Goal: Task Accomplishment & Management: Manage account settings

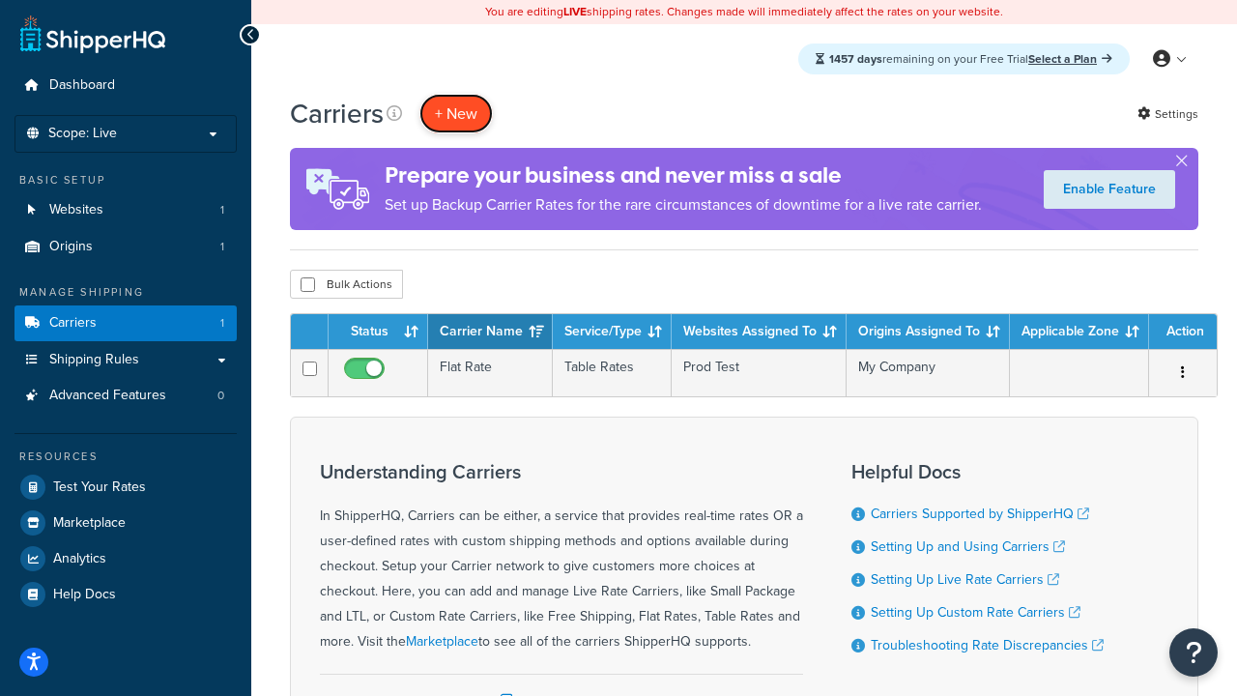
click at [456, 113] on button "+ New" at bounding box center [455, 114] width 73 height 40
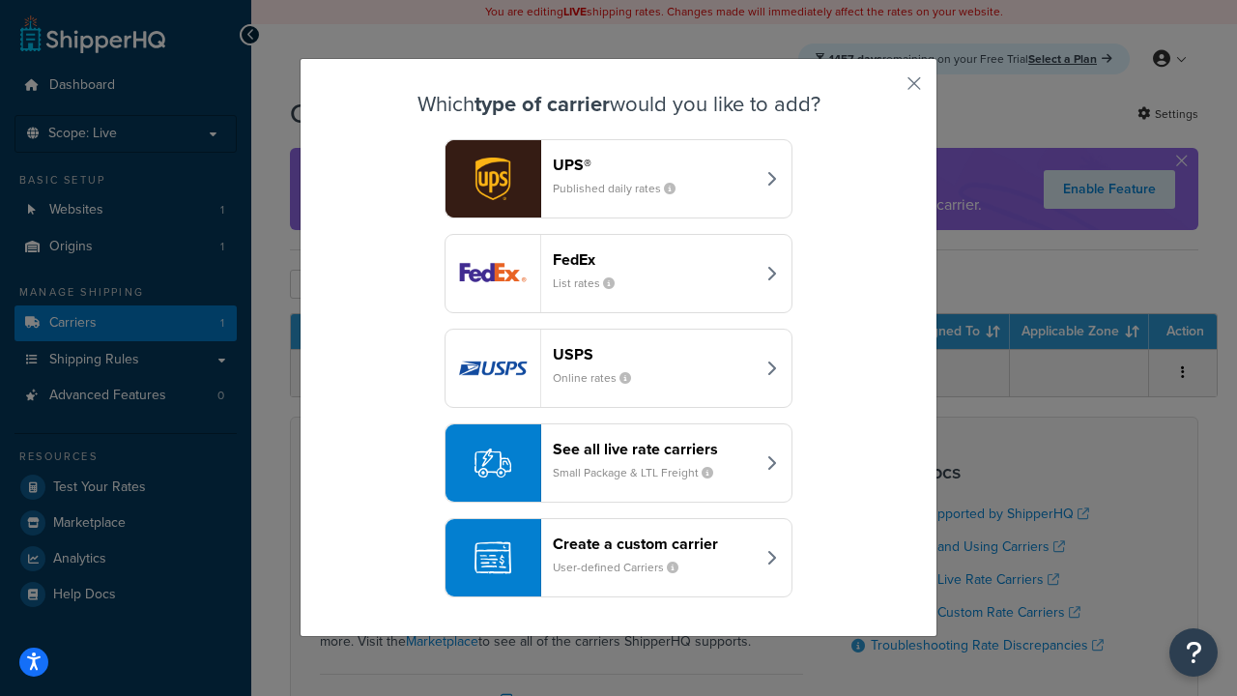
click at [653, 259] on header "FedEx" at bounding box center [654, 259] width 202 height 18
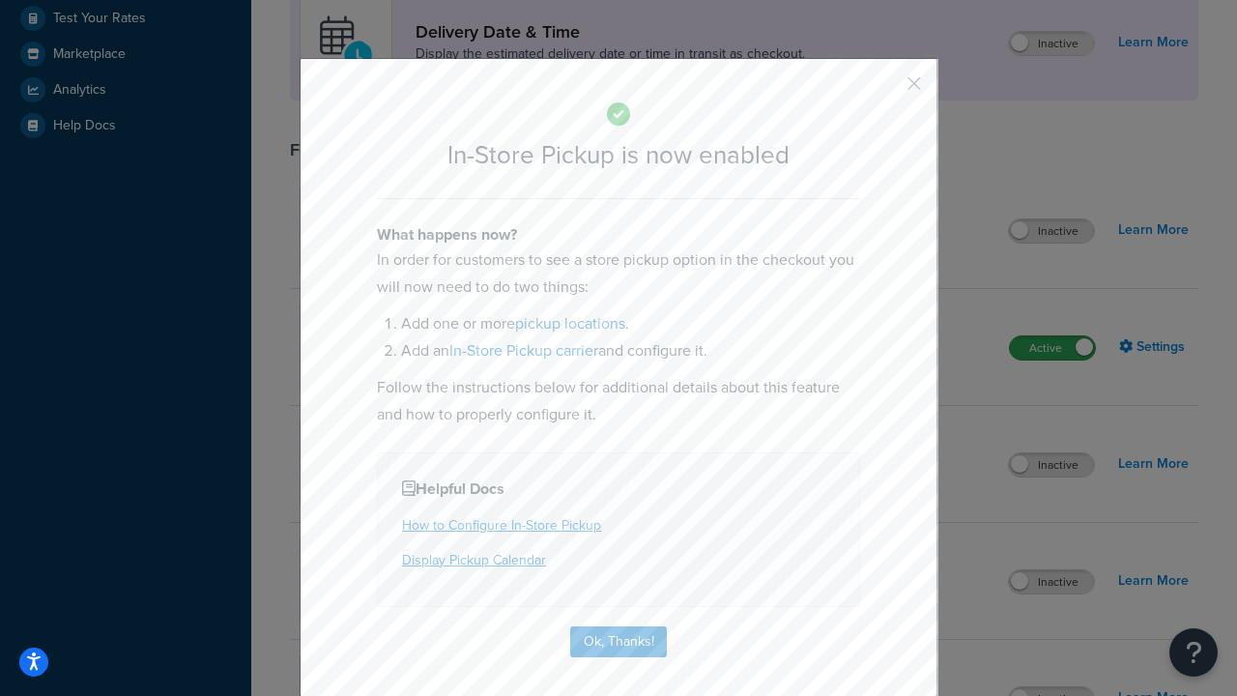
scroll to position [542, 0]
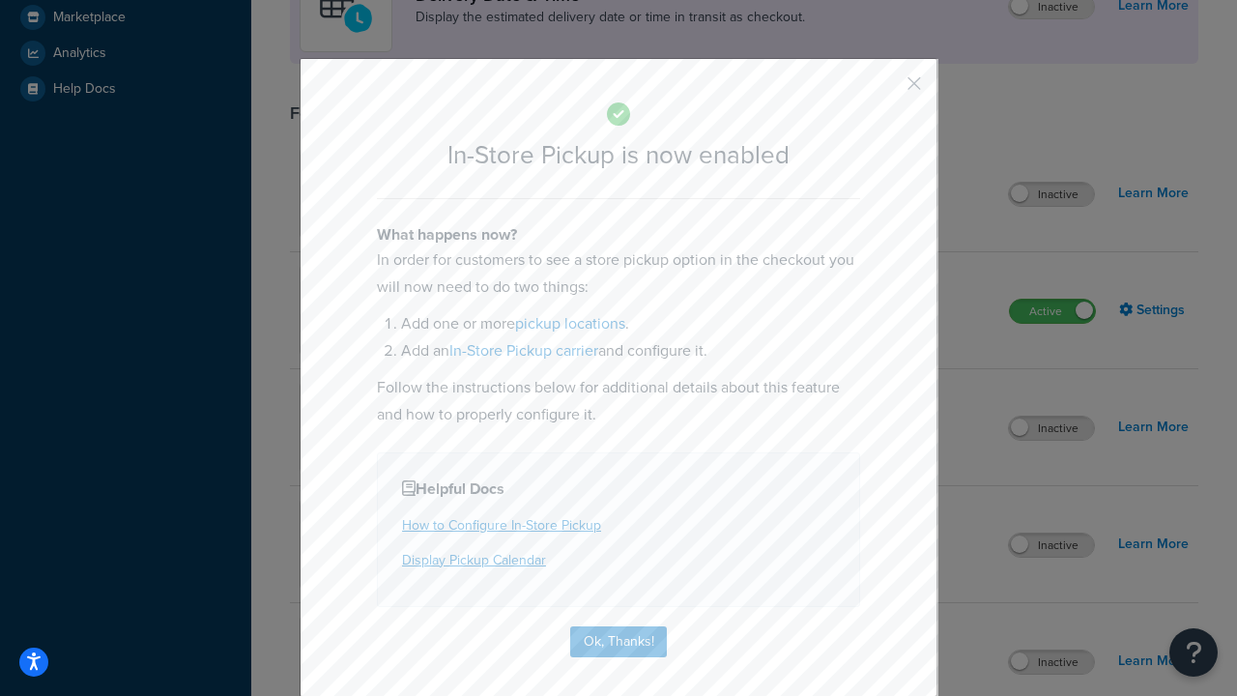
click at [885, 90] on button "button" at bounding box center [885, 90] width 5 height 5
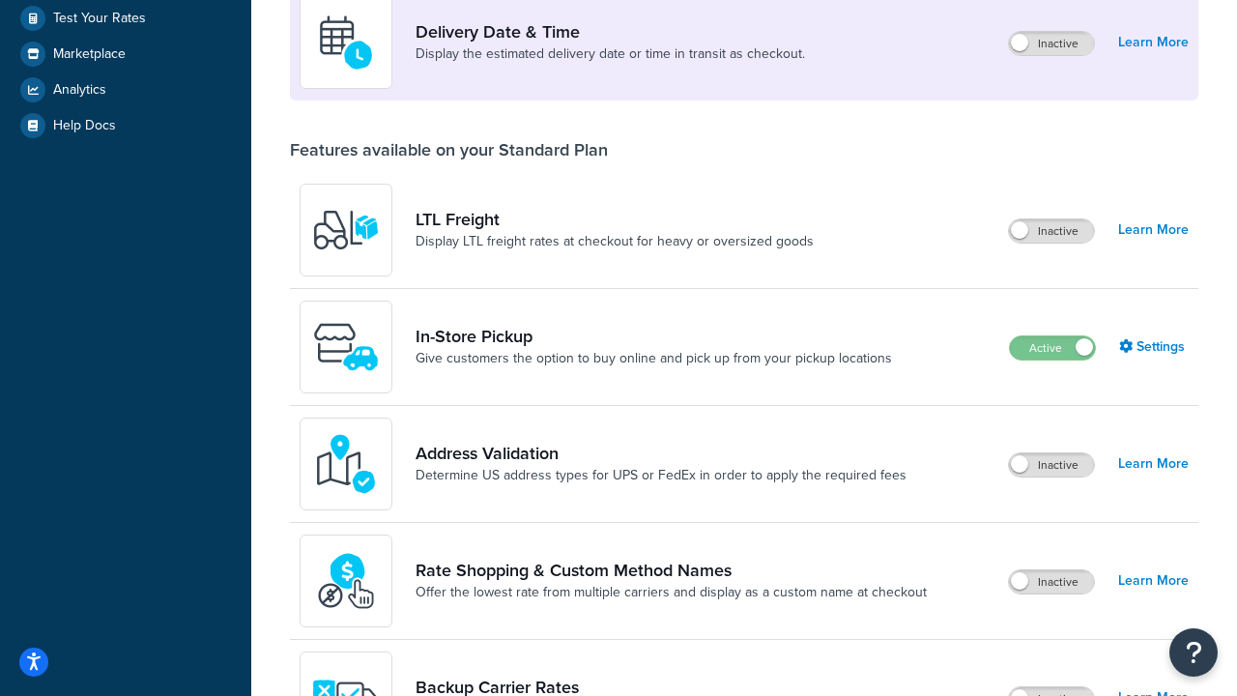
scroll to position [469, 0]
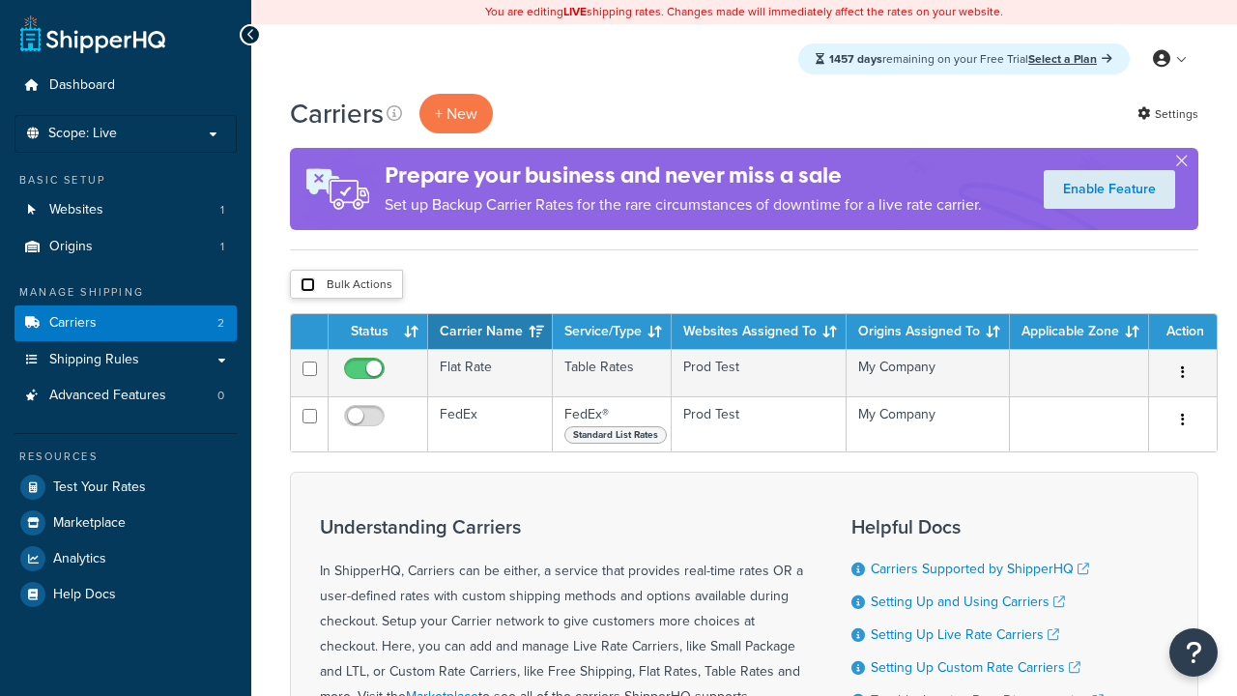
click at [307, 285] on input "checkbox" at bounding box center [308, 284] width 14 height 14
checkbox input "true"
click at [0, 0] on button "Delete" at bounding box center [0, 0] width 0 height 0
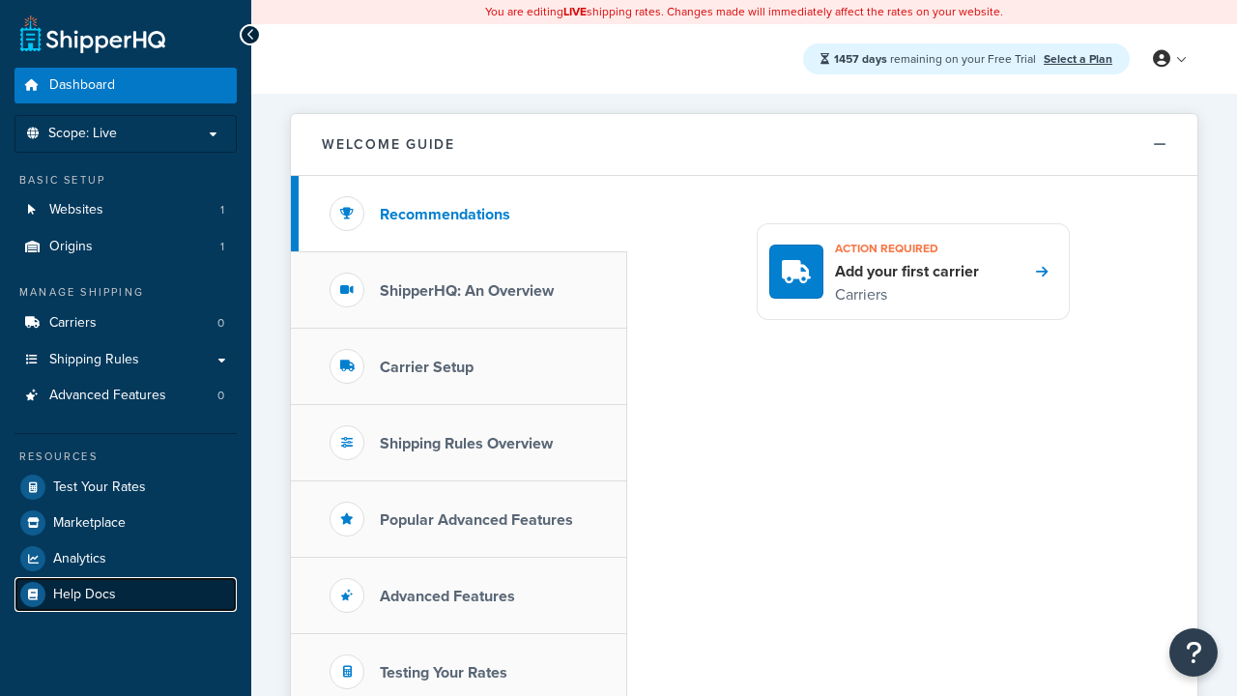
click at [126, 593] on link "Help Docs" at bounding box center [125, 594] width 222 height 35
